Goal: Information Seeking & Learning: Check status

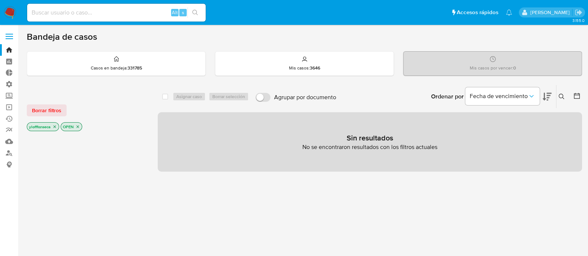
click at [307, 202] on div "select-all-cases-checkbox Asignar caso Borrar selección Agrupar por documento O…" at bounding box center [370, 253] width 425 height 337
click at [112, 12] on input at bounding box center [116, 13] width 179 height 10
click at [10, 111] on link "Operaciones masivas" at bounding box center [44, 108] width 89 height 12
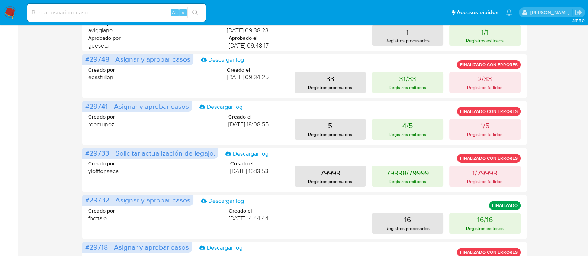
scroll to position [325, 0]
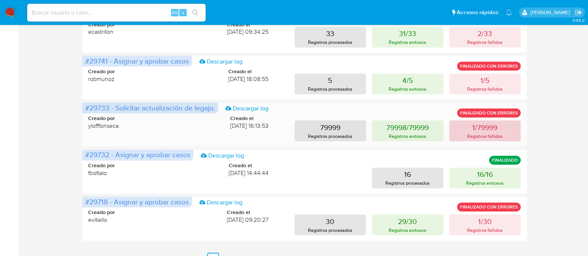
click at [493, 131] on p "1/79999" at bounding box center [485, 127] width 25 height 10
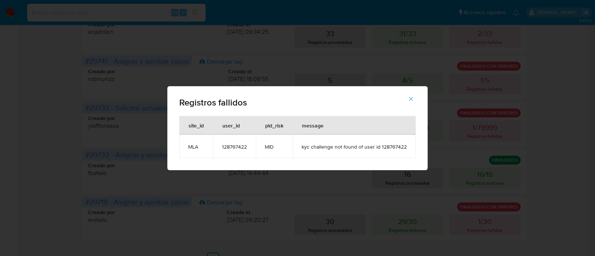
click at [392, 144] on span "kyc challenge not found of user id 128767422" at bounding box center [354, 147] width 105 height 7
click at [322, 145] on span "kyc challenge not found of user id 128767422" at bounding box center [354, 147] width 105 height 7
click at [398, 147] on span "kyc challenge not found of user id 128767422" at bounding box center [354, 147] width 105 height 7
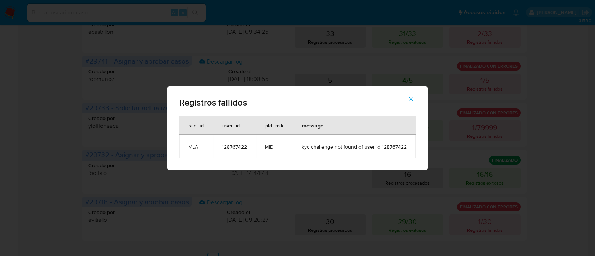
click at [61, 7] on div "Registros fallidos site_id user_id pld_risk message MLA 128767422 MID kyc chall…" at bounding box center [297, 128] width 595 height 256
click at [414, 98] on icon "button" at bounding box center [411, 99] width 7 height 7
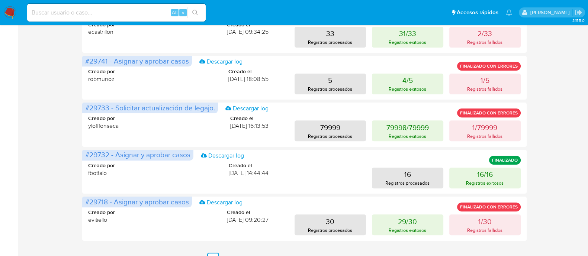
click at [153, 13] on input at bounding box center [116, 13] width 179 height 10
paste input "128767422"
type input "128767422"
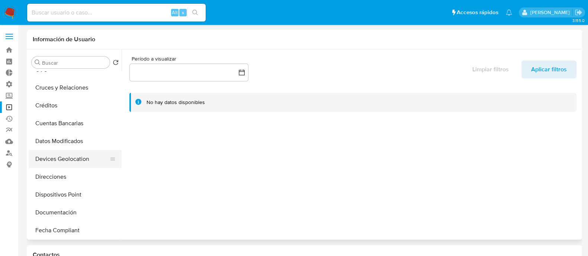
select select "10"
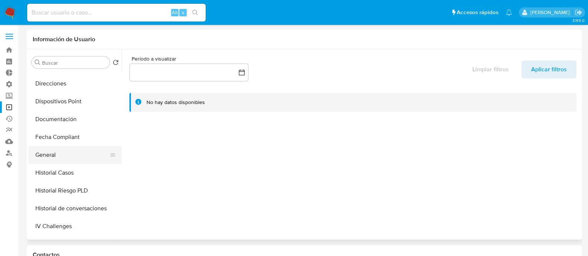
click at [54, 154] on button "General" at bounding box center [72, 155] width 87 height 18
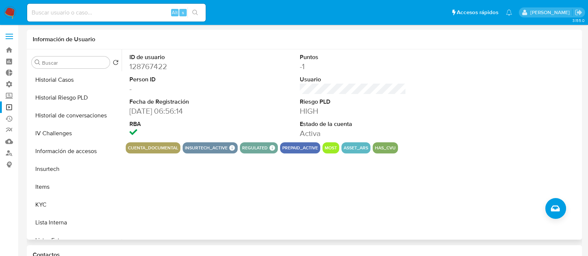
scroll to position [279, 0]
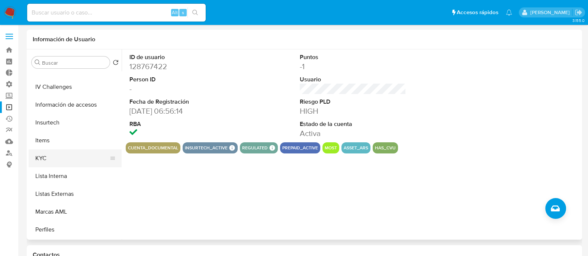
click at [84, 161] on button "KYC" at bounding box center [72, 159] width 87 height 18
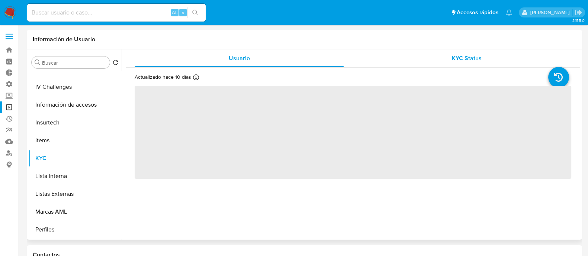
click at [478, 58] on span "KYC Status" at bounding box center [467, 58] width 30 height 9
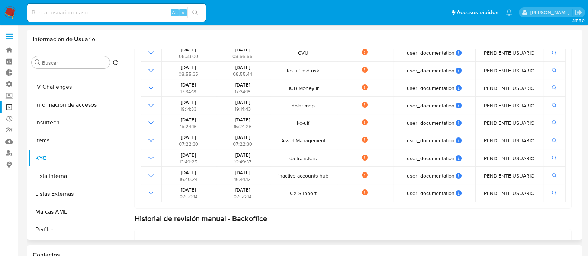
scroll to position [46, 0]
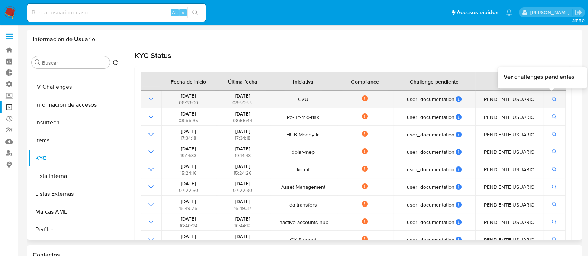
click at [549, 99] on button "button" at bounding box center [555, 99] width 13 height 9
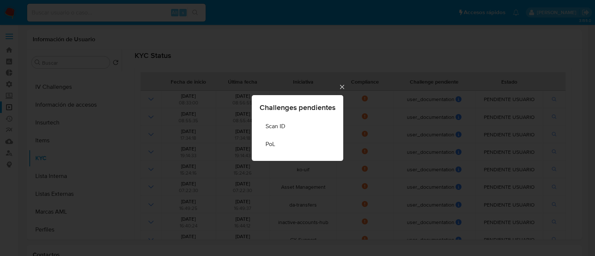
click at [342, 92] on div "Challenges pendientes Scan ID PoL" at bounding box center [297, 128] width 595 height 256
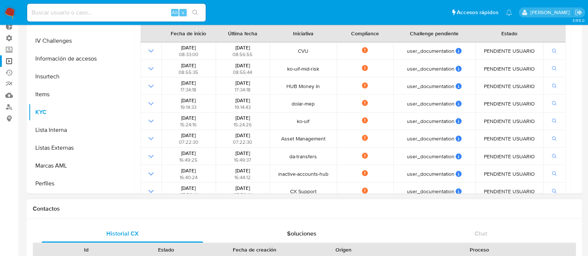
scroll to position [14, 0]
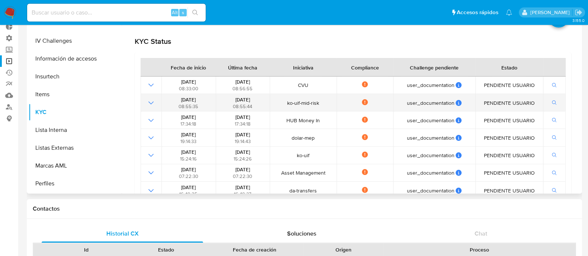
click at [150, 101] on td at bounding box center [151, 102] width 21 height 17
click at [150, 101] on icon "Mostrar operación" at bounding box center [151, 103] width 9 height 9
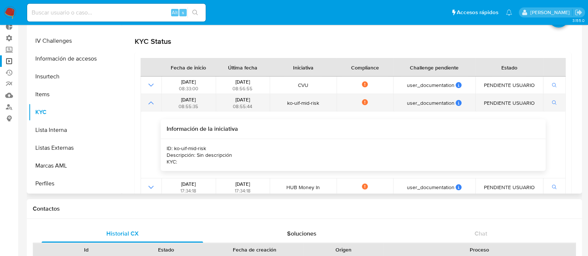
click at [150, 101] on icon "Mostrar operación" at bounding box center [151, 103] width 9 height 9
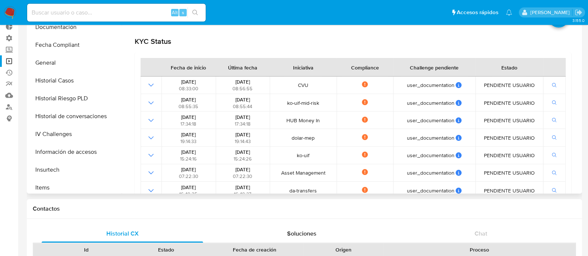
scroll to position [93, 0]
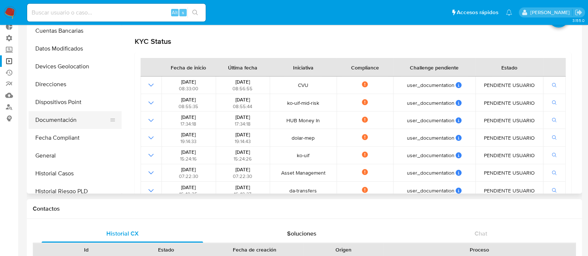
click at [80, 125] on button "Documentación" at bounding box center [72, 120] width 87 height 18
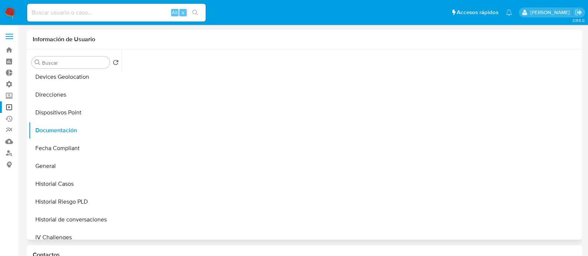
scroll to position [233, 0]
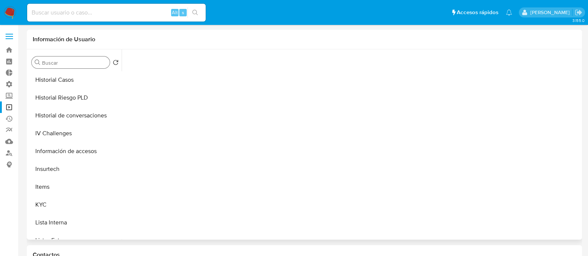
click at [71, 62] on input "Buscar" at bounding box center [74, 63] width 65 height 7
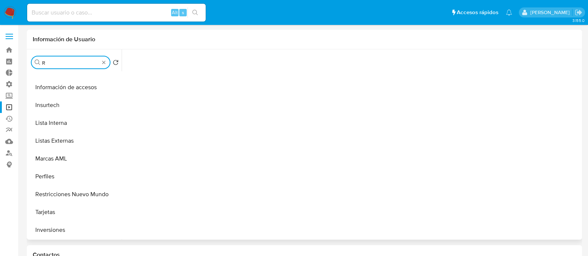
scroll to position [0, 0]
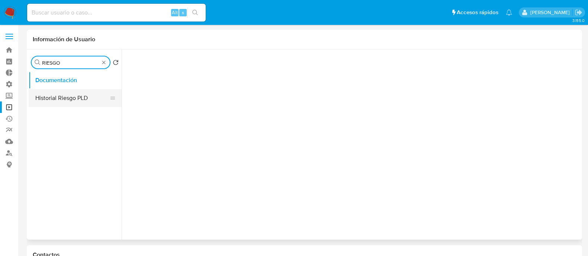
type input "RIESGO"
click at [73, 97] on button "Historial Riesgo PLD" at bounding box center [72, 98] width 87 height 18
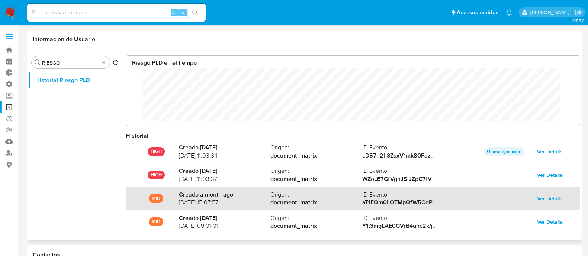
scroll to position [39, 0]
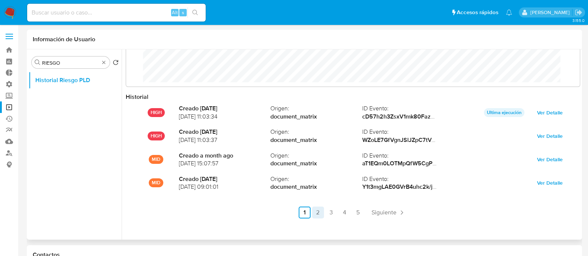
click at [315, 212] on link "2" at bounding box center [318, 213] width 12 height 12
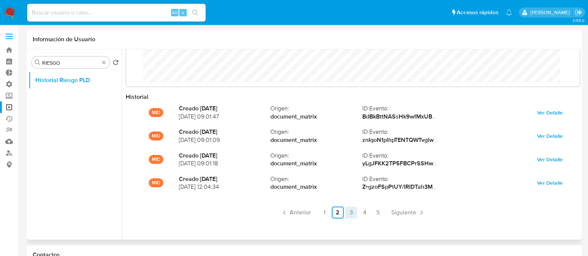
click at [351, 213] on link "3" at bounding box center [351, 213] width 12 height 12
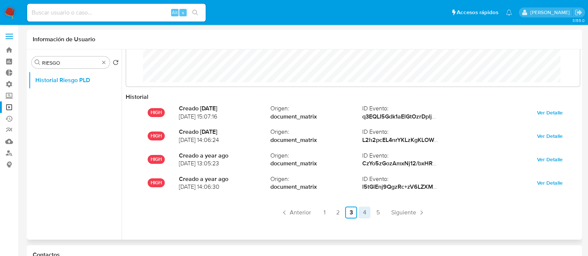
click at [365, 214] on link "4" at bounding box center [365, 213] width 12 height 12
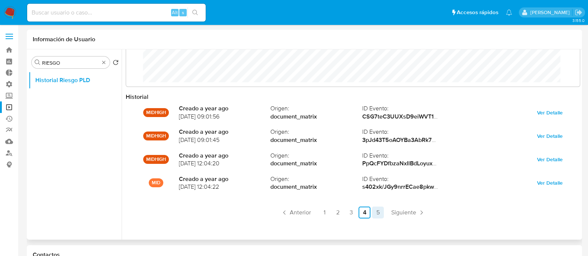
click at [381, 213] on link "5" at bounding box center [378, 213] width 12 height 12
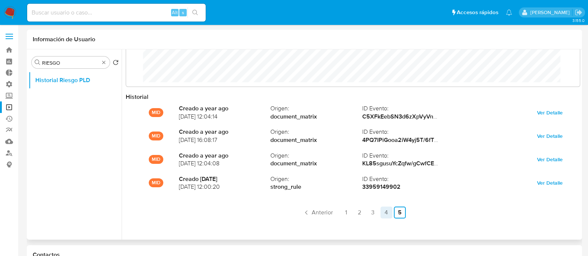
click at [384, 216] on link "4" at bounding box center [387, 213] width 12 height 12
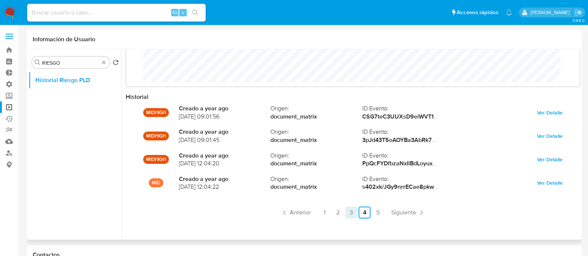
click at [351, 212] on link "3" at bounding box center [351, 213] width 12 height 12
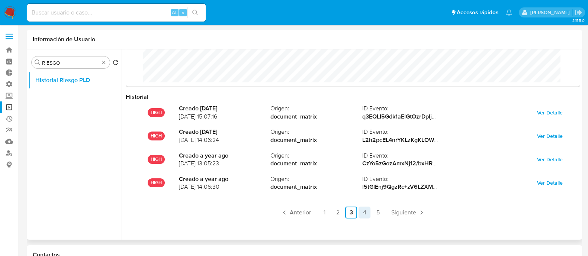
click at [359, 213] on link "4" at bounding box center [365, 213] width 12 height 12
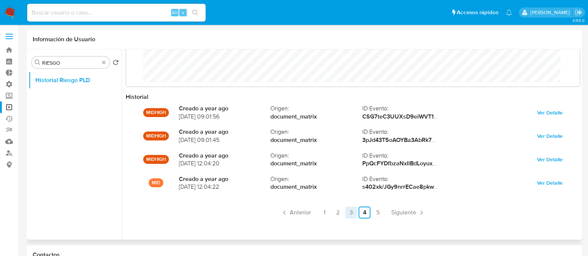
click at [351, 215] on link "3" at bounding box center [351, 213] width 12 height 12
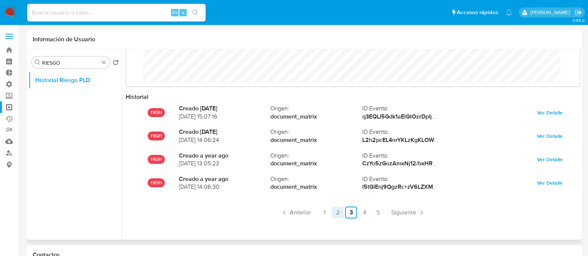
click at [340, 214] on link "2" at bounding box center [338, 213] width 12 height 12
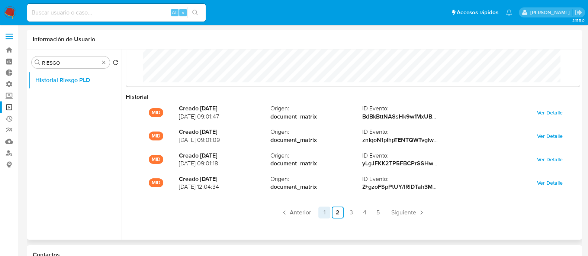
click at [326, 216] on link "1" at bounding box center [325, 213] width 12 height 12
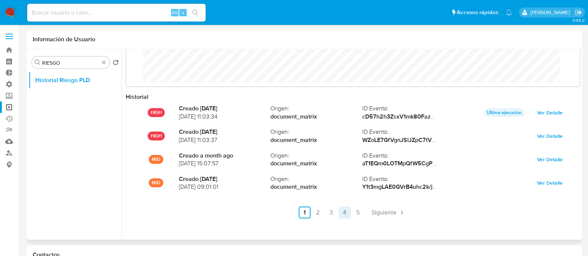
click at [344, 213] on link "4" at bounding box center [345, 213] width 12 height 12
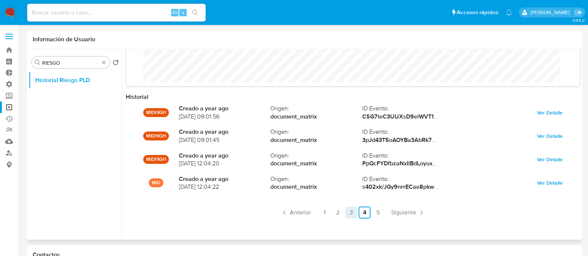
click at [347, 214] on link "3" at bounding box center [351, 213] width 12 height 12
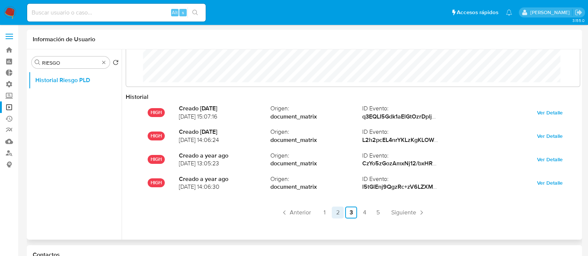
click at [340, 213] on link "2" at bounding box center [338, 213] width 12 height 12
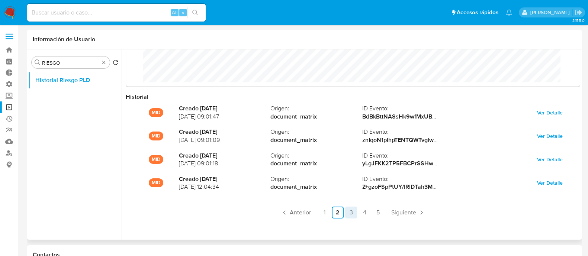
click at [354, 213] on link "3" at bounding box center [351, 213] width 12 height 12
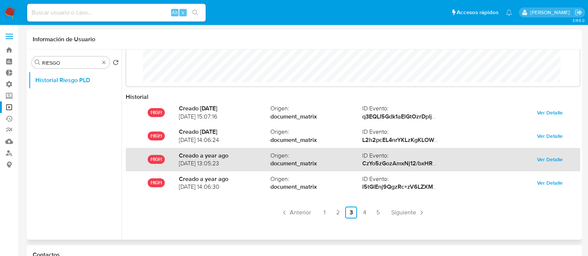
scroll to position [0, 0]
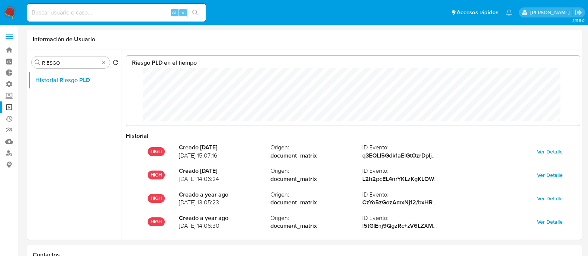
click at [9, 12] on img at bounding box center [10, 12] width 13 height 13
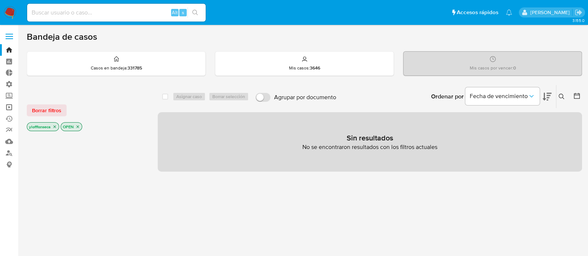
click at [8, 111] on link "Operaciones masivas" at bounding box center [44, 108] width 89 height 12
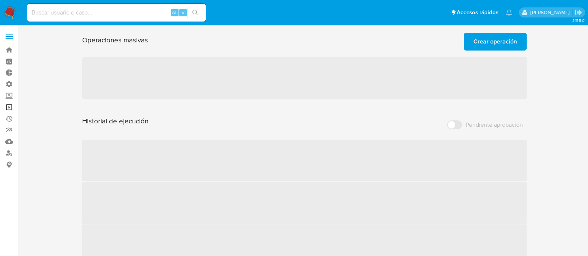
click at [13, 104] on link "Operaciones masivas" at bounding box center [44, 108] width 89 height 12
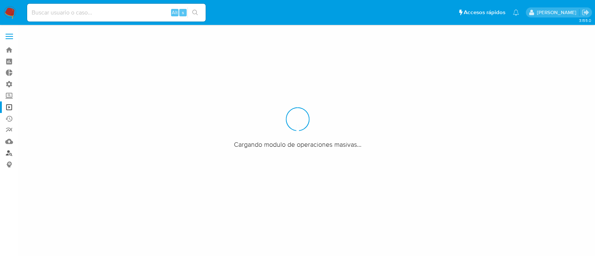
click at [10, 154] on link "Buscador de personas" at bounding box center [44, 153] width 89 height 12
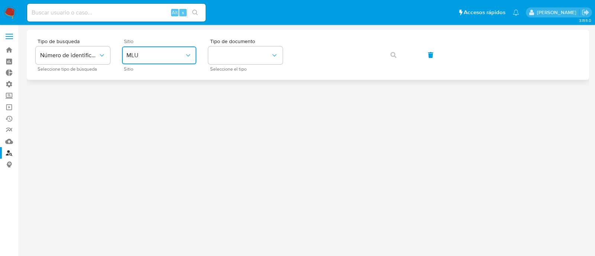
click at [161, 57] on span "MLU" at bounding box center [156, 55] width 58 height 7
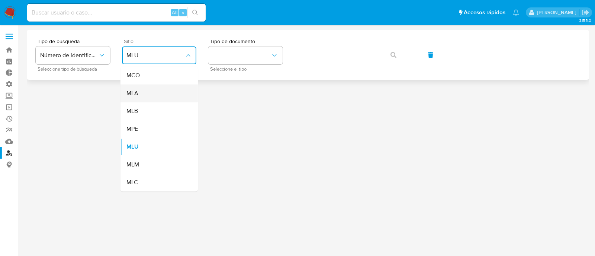
click at [164, 93] on div "MLA" at bounding box center [157, 93] width 61 height 18
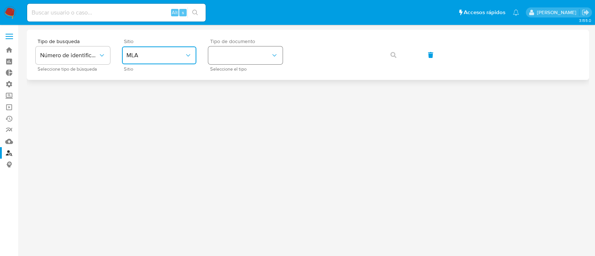
click at [253, 60] on button "identificationType" at bounding box center [245, 56] width 74 height 18
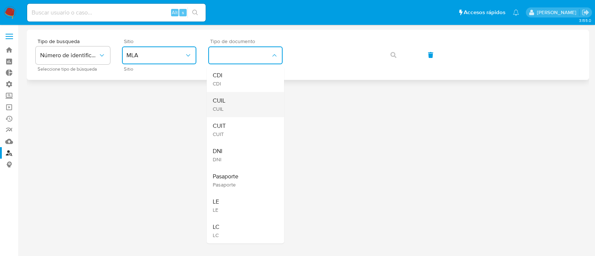
click at [249, 103] on div "CUIL CUIL" at bounding box center [243, 104] width 61 height 25
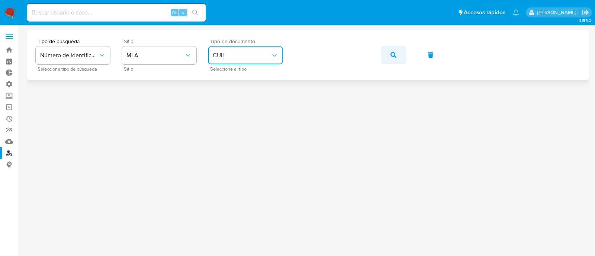
click at [394, 61] on span "button" at bounding box center [394, 55] width 6 height 16
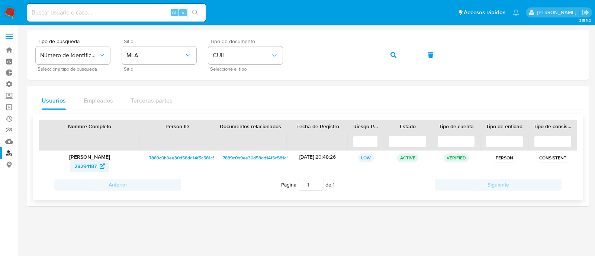
click at [89, 170] on span "28294187" at bounding box center [85, 166] width 22 height 12
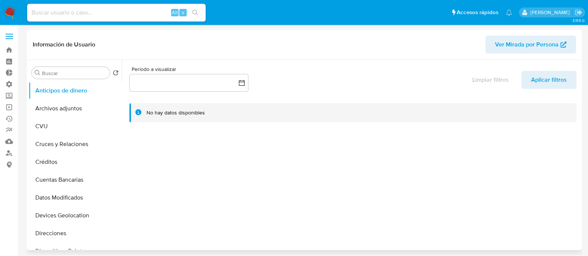
select select "10"
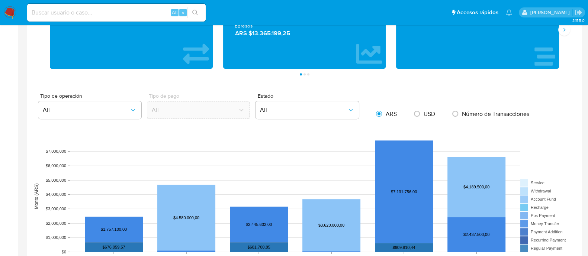
scroll to position [372, 0]
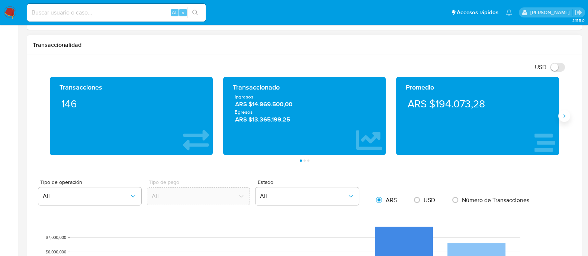
click at [560, 120] on button "Siguiente" at bounding box center [565, 116] width 12 height 12
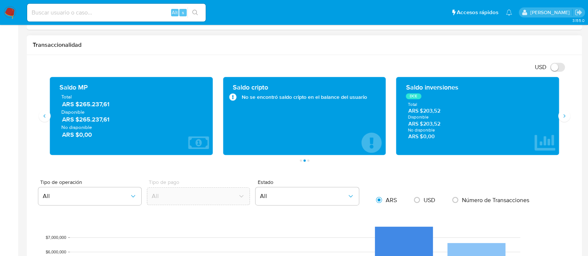
click at [419, 98] on div "Saldo inversiones DCE Total ARS $203,52 Disponible ARS $203,52 No disponible AR…" at bounding box center [477, 116] width 151 height 66
click at [566, 115] on icon "Siguiente" at bounding box center [565, 116] width 6 height 6
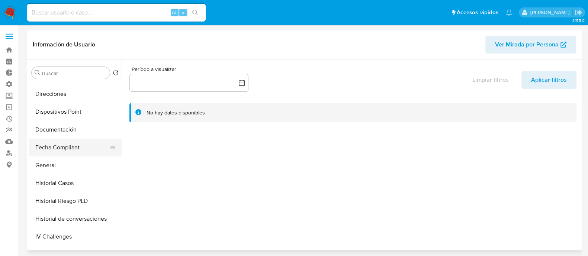
scroll to position [139, 0]
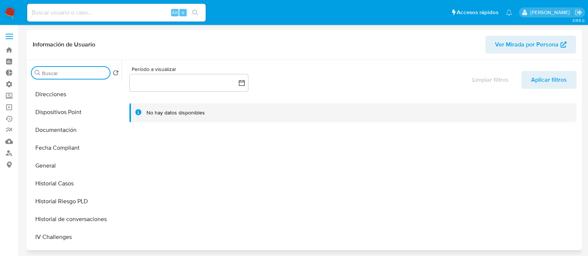
click at [70, 74] on input "Buscar" at bounding box center [74, 73] width 65 height 7
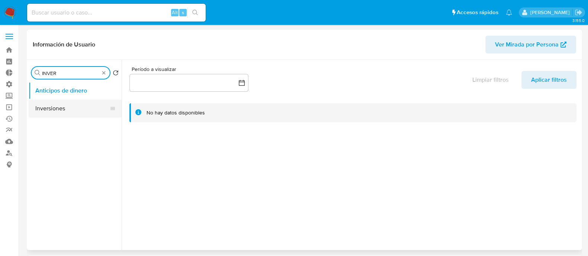
type input "INVER"
click at [76, 105] on button "Inversiones" at bounding box center [72, 109] width 87 height 18
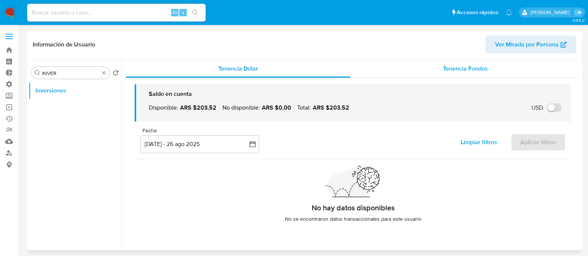
click at [470, 61] on div "Tenencia Fondos" at bounding box center [466, 69] width 230 height 18
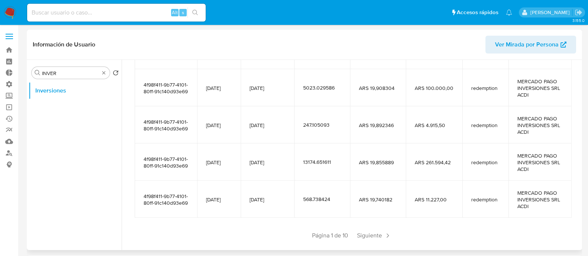
scroll to position [165, 0]
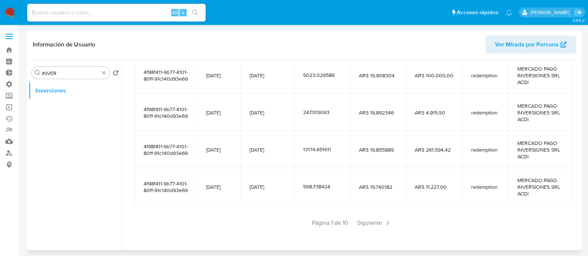
click at [383, 229] on div "Saldo en cuenta Total : ARS $5.027.805,46 USD Cambiar entre moneda local y USD …" at bounding box center [353, 80] width 455 height 334
click at [380, 224] on span "Siguiente" at bounding box center [374, 223] width 40 height 12
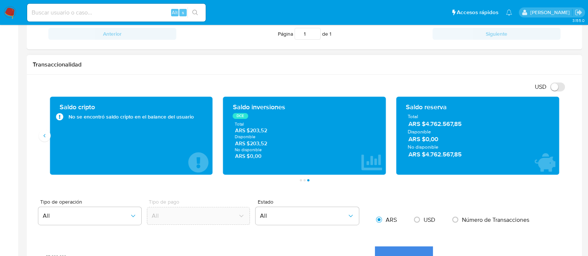
scroll to position [325, 0]
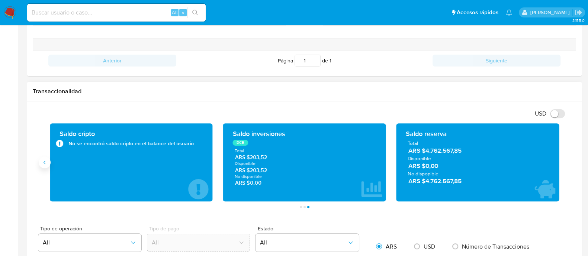
click at [43, 162] on icon "Anterior" at bounding box center [45, 163] width 6 height 6
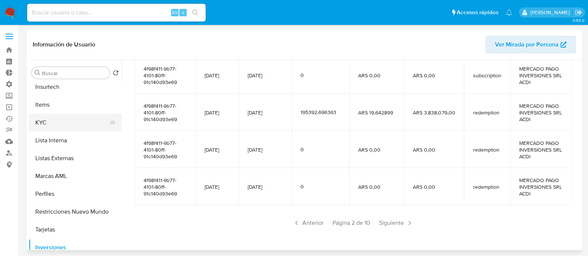
click at [71, 121] on button "KYC" at bounding box center [72, 123] width 87 height 18
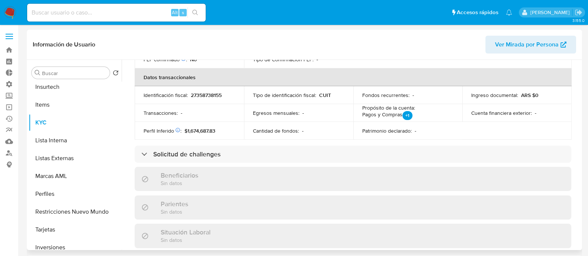
scroll to position [233, 0]
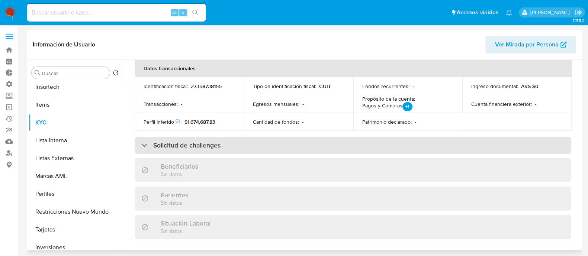
click at [351, 153] on div "Solicitud de challenges" at bounding box center [353, 145] width 437 height 17
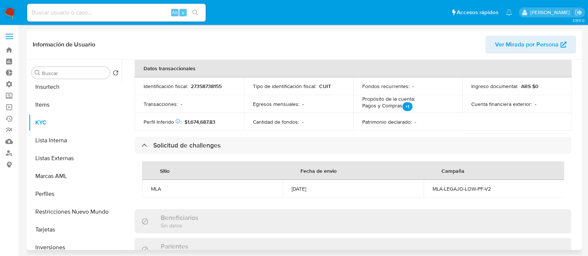
scroll to position [279, 0]
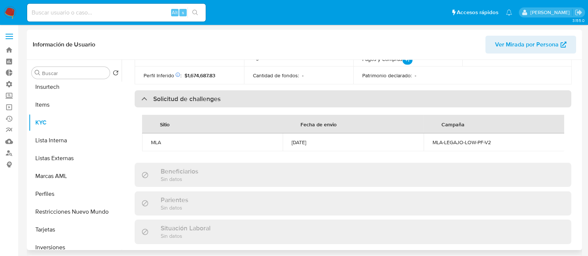
click at [250, 95] on div "Solicitud de challenges" at bounding box center [353, 98] width 437 height 17
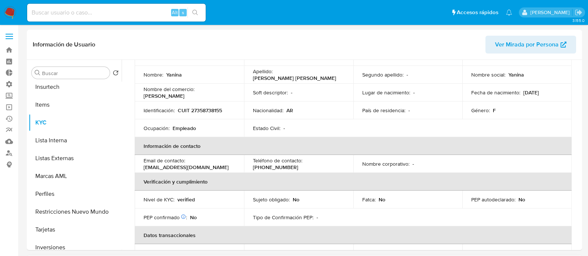
scroll to position [0, 0]
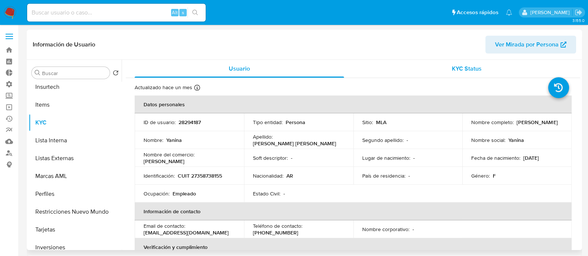
click at [461, 71] on span "KYC Status" at bounding box center [467, 68] width 30 height 9
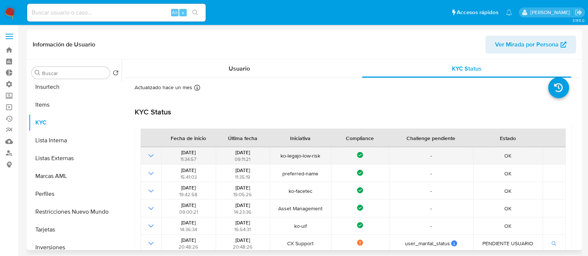
click at [151, 155] on icon "Mostrar operación" at bounding box center [151, 155] width 9 height 9
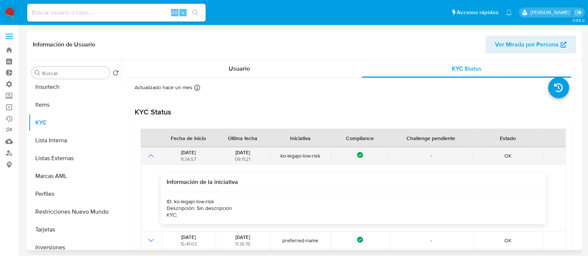
click at [151, 155] on icon "Mostrar operación" at bounding box center [150, 155] width 5 height 3
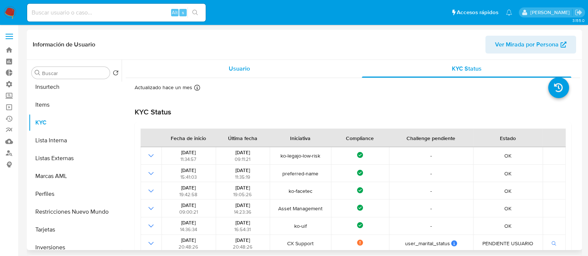
click at [237, 66] on span "Usuario" at bounding box center [239, 68] width 21 height 9
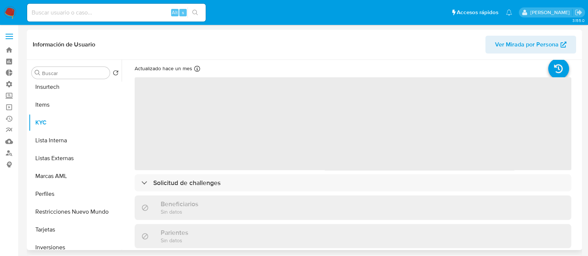
scroll to position [46, 0]
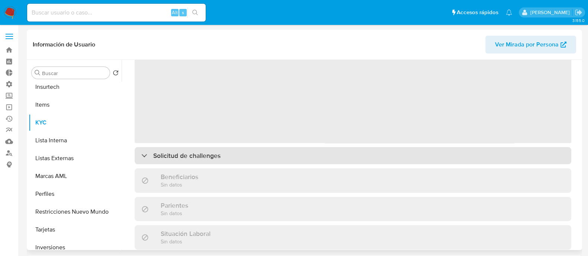
click at [259, 154] on div "Solicitud de challenges" at bounding box center [353, 155] width 437 height 17
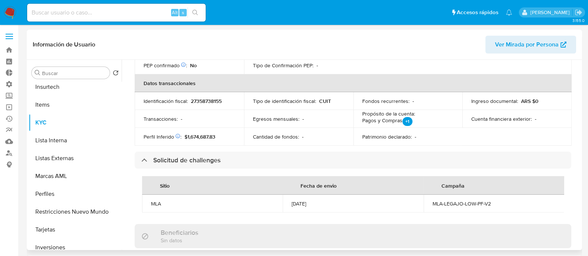
scroll to position [233, 0]
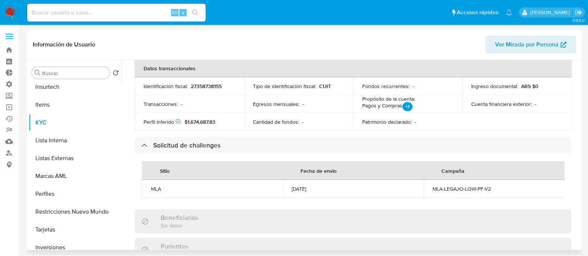
click at [303, 189] on div "[DATE]" at bounding box center [353, 189] width 123 height 7
